Goal: Information Seeking & Learning: Learn about a topic

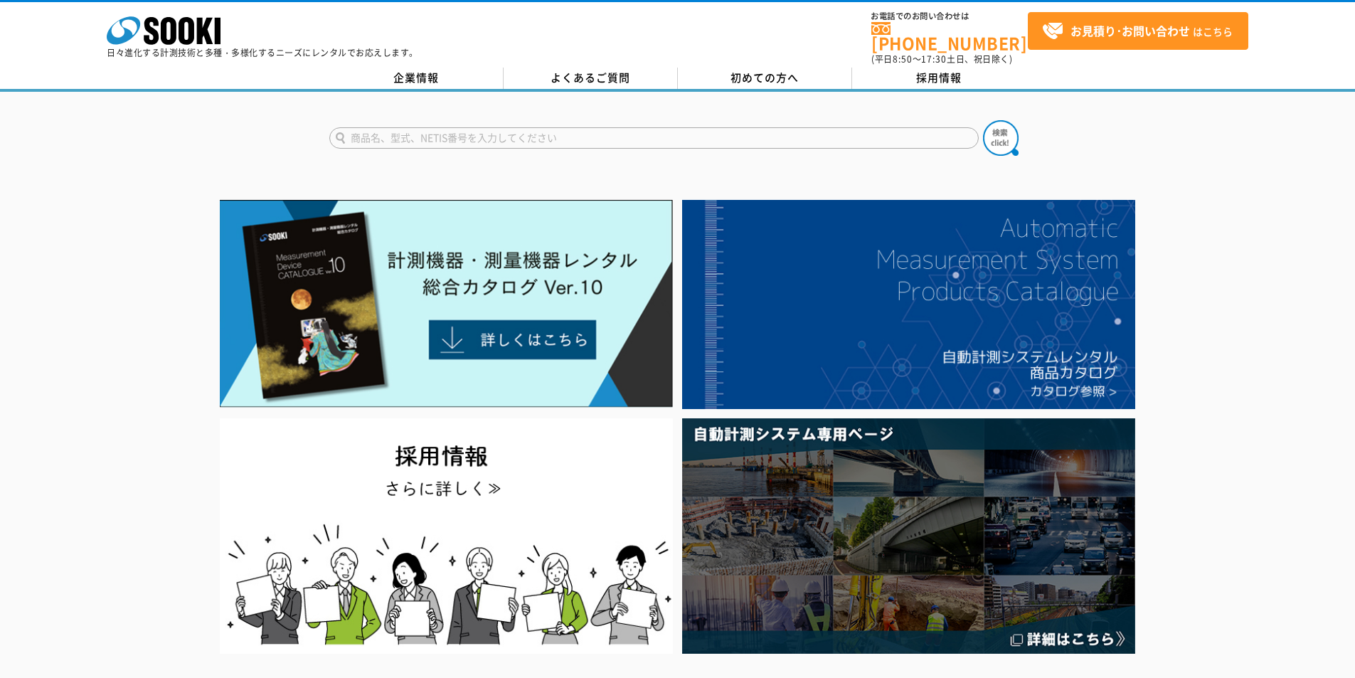
click at [485, 136] on input "text" at bounding box center [654, 137] width 650 height 21
type input "みるみる"
click at [983, 120] on button at bounding box center [1001, 138] width 36 height 36
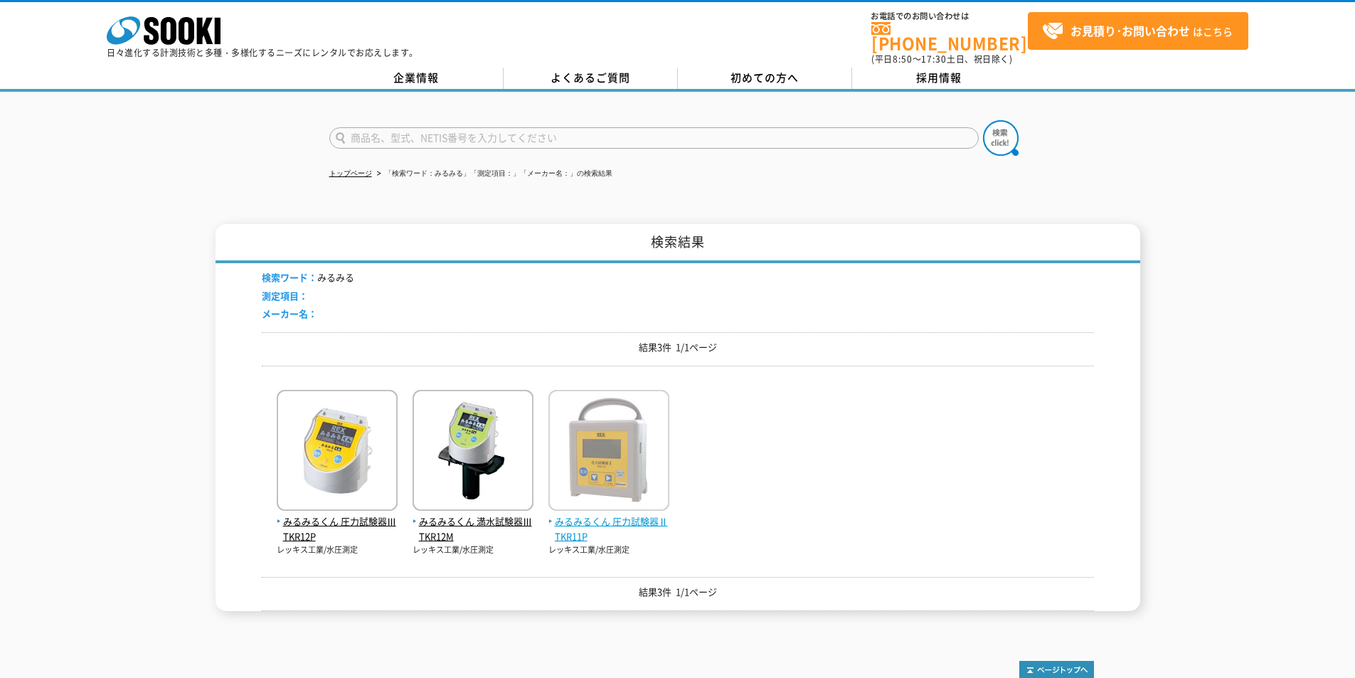
click at [646, 514] on span "みるみるくん 圧力試験器Ⅱ TKR11P" at bounding box center [609, 529] width 121 height 30
click at [651, 523] on span "みるみるくん 圧力試験器Ⅱ TKR11P" at bounding box center [609, 529] width 121 height 30
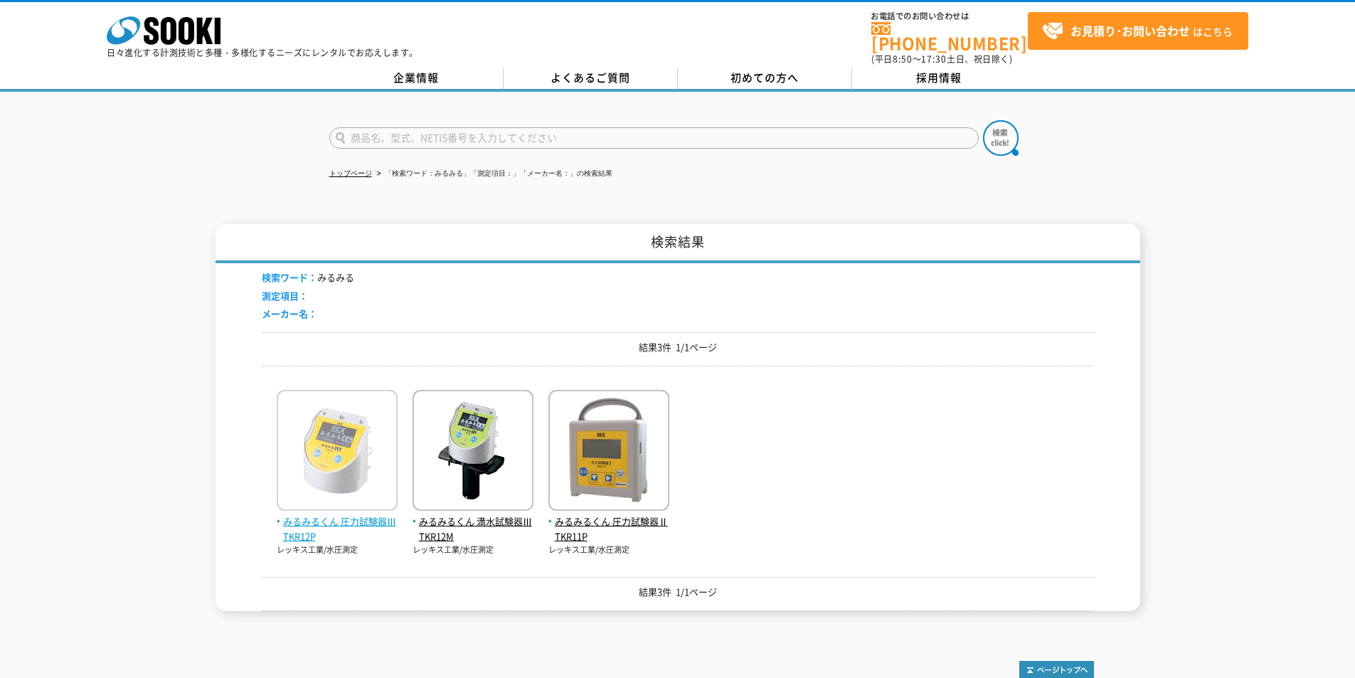
click at [352, 503] on img at bounding box center [337, 452] width 121 height 125
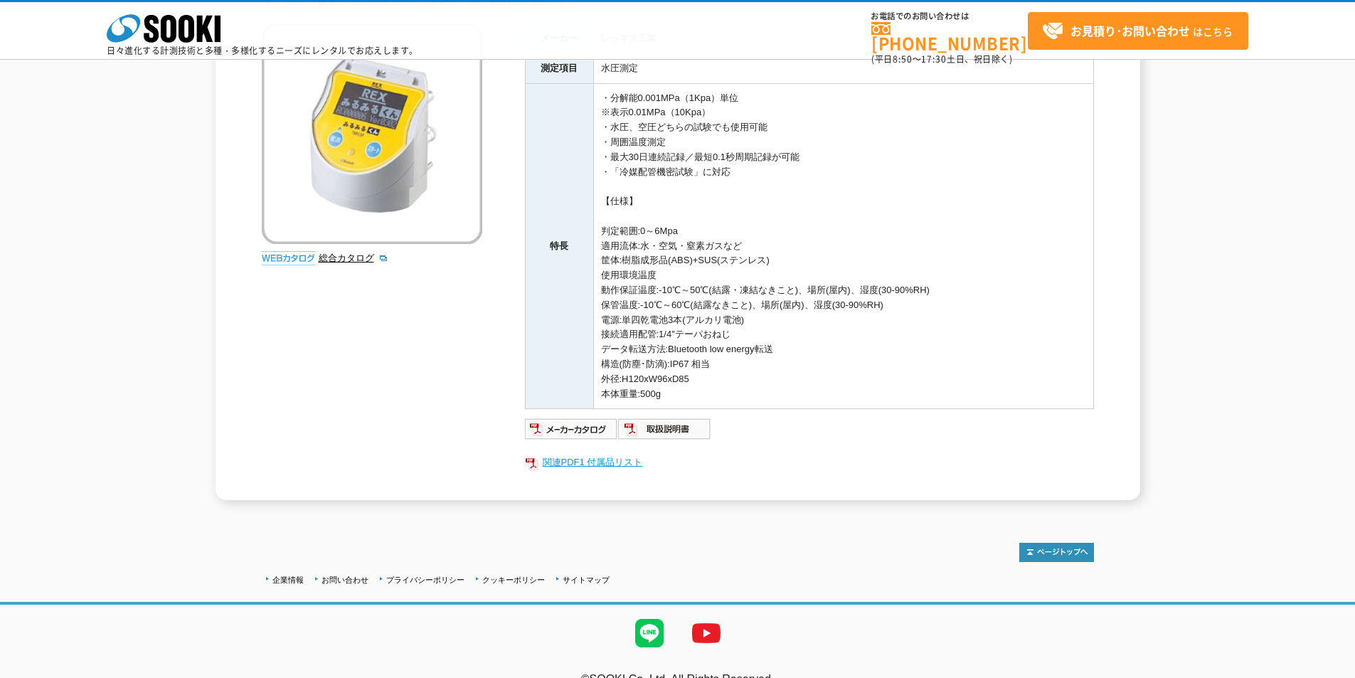
scroll to position [215, 0]
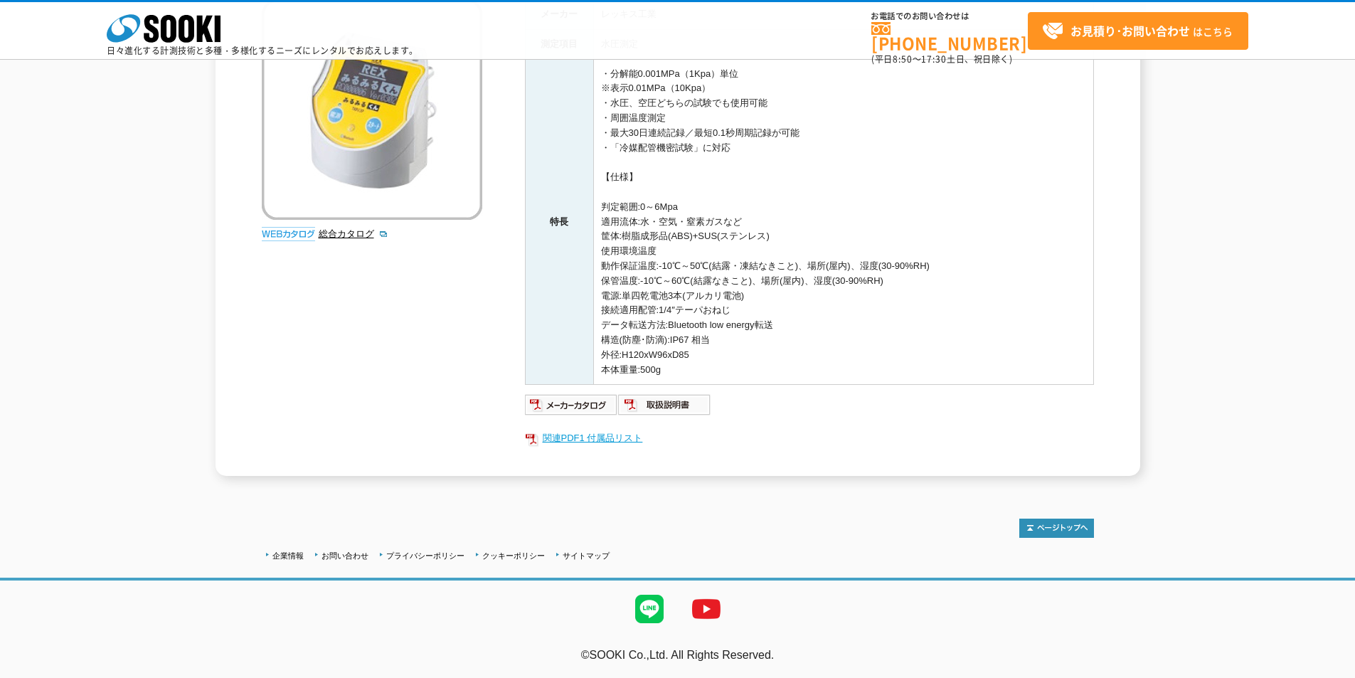
click at [600, 433] on link "関連PDF1 付属品リスト" at bounding box center [809, 438] width 569 height 18
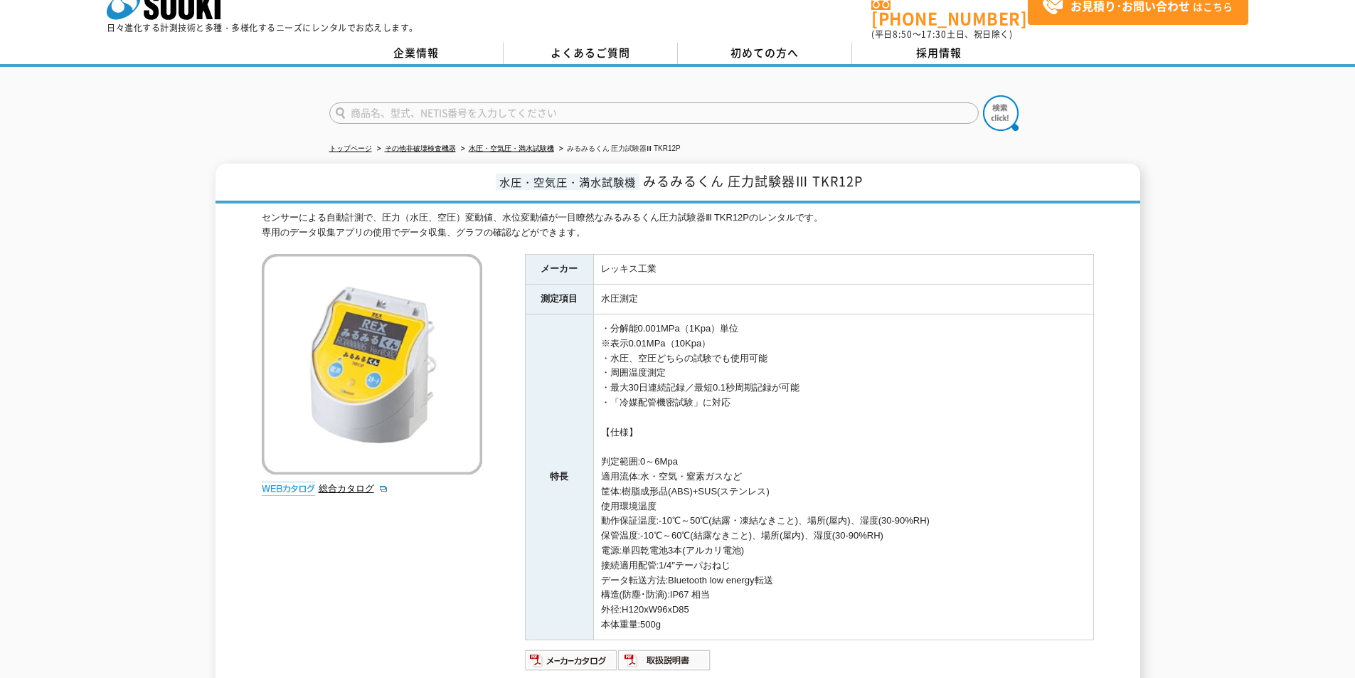
scroll to position [0, 0]
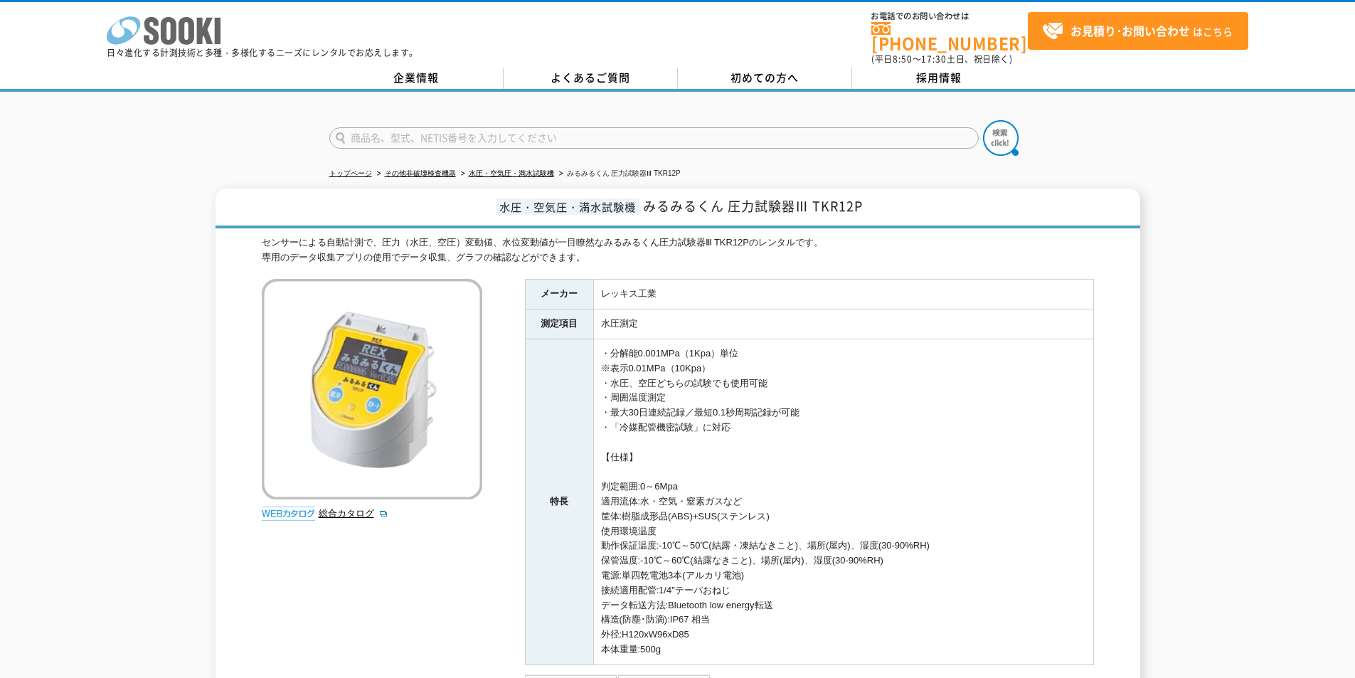
click at [171, 36] on icon at bounding box center [169, 31] width 16 height 28
